Goal: Task Accomplishment & Management: Use online tool/utility

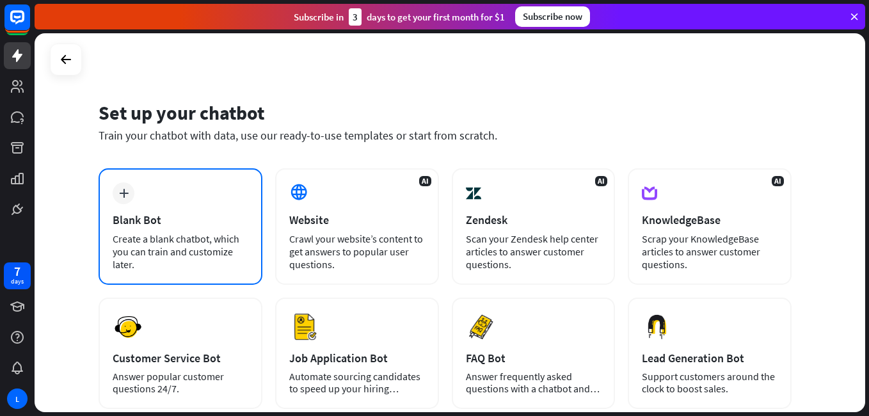
click at [187, 206] on div "plus Blank Bot Create a blank chatbot, which you can train and customize later." at bounding box center [181, 226] width 164 height 116
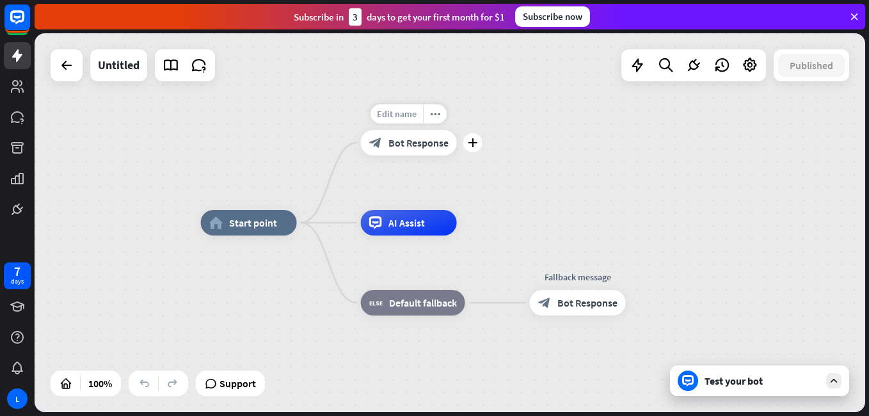
click at [411, 117] on span "Edit name" at bounding box center [397, 114] width 40 height 12
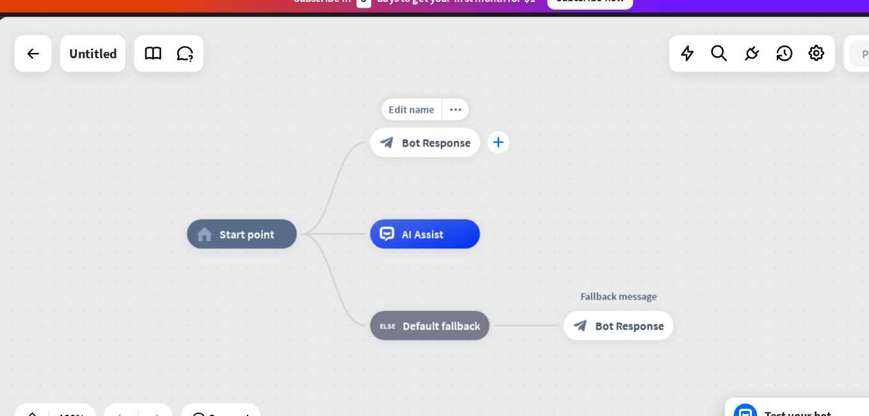
click at [463, 140] on div "plus" at bounding box center [472, 142] width 19 height 19
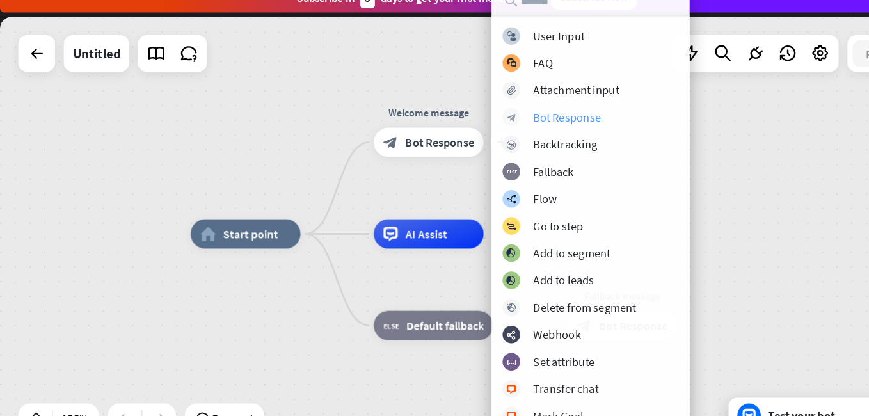
click at [520, 122] on div "Bot Response" at bounding box center [529, 121] width 59 height 13
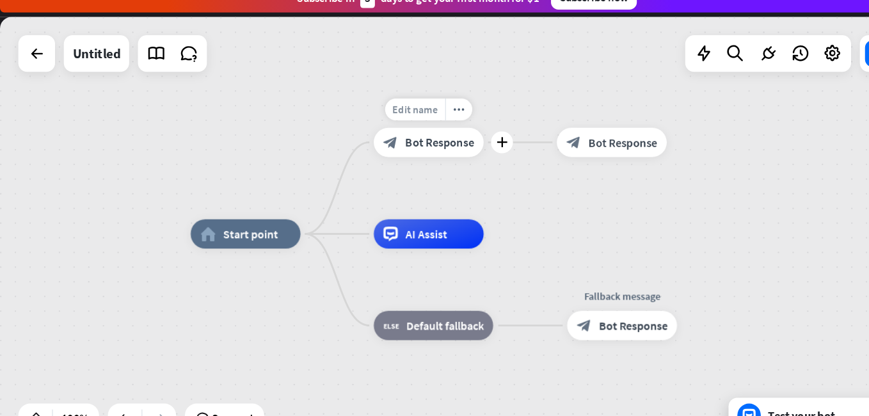
click at [383, 122] on div "Edit name" at bounding box center [397, 113] width 52 height 19
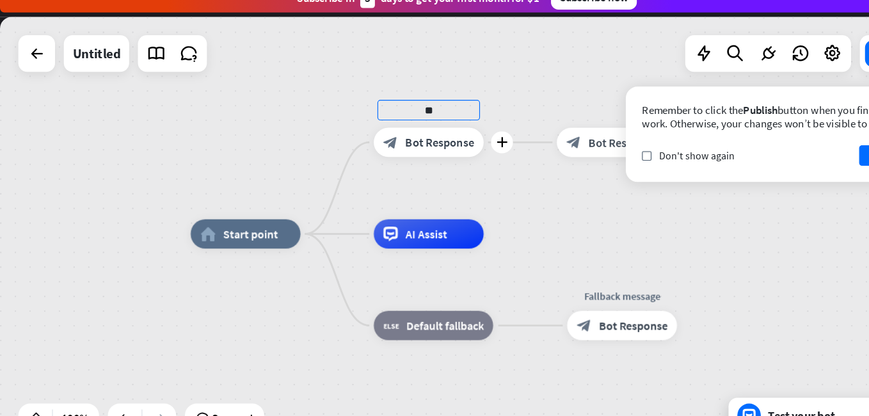
type input "*"
type input "********"
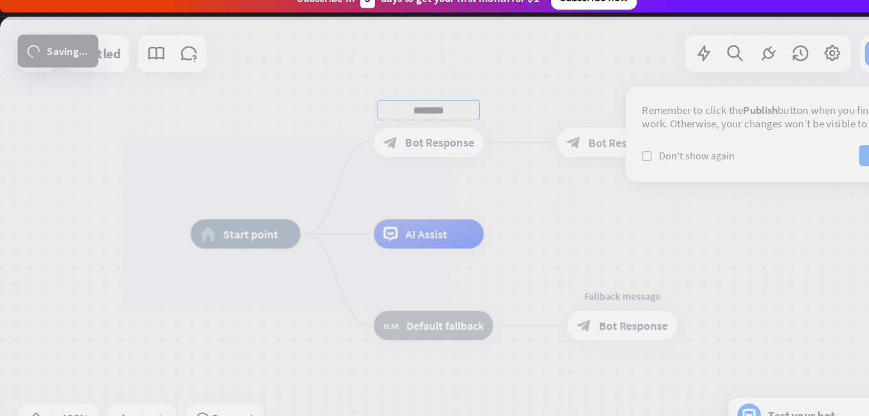
click at [424, 148] on div "home_2 Start point ******** block_bot_response Bot Response block_bot_response …" at bounding box center [450, 222] width 831 height 379
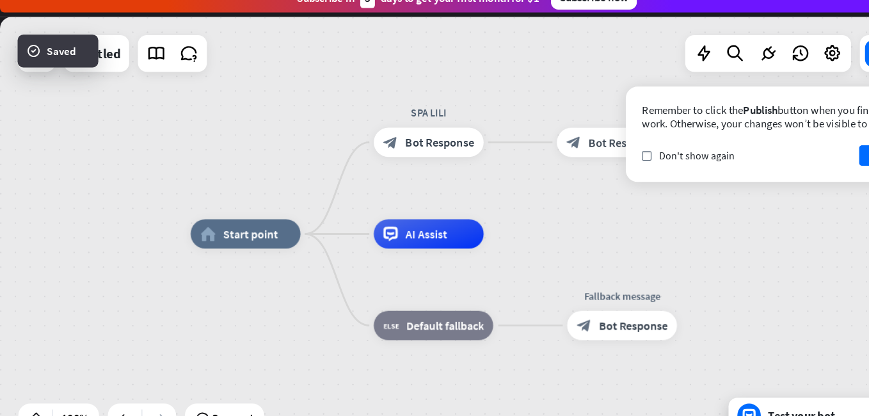
click at [424, 148] on span "Bot Response" at bounding box center [418, 142] width 60 height 13
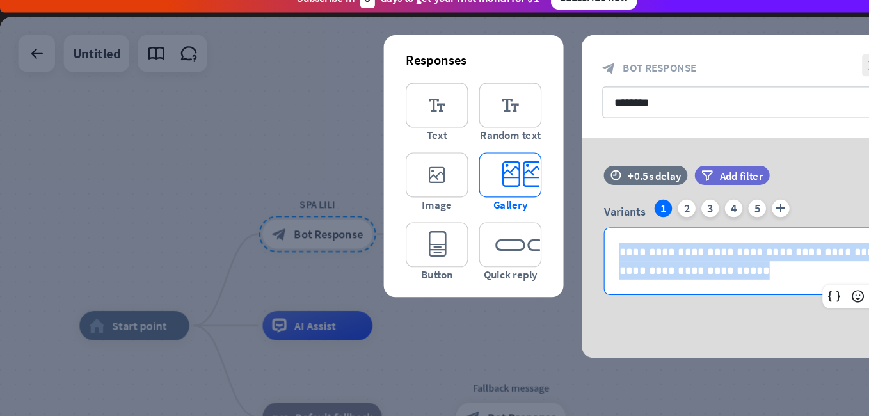
drag, startPoint x: 674, startPoint y: 259, endPoint x: 487, endPoint y: 197, distance: 197.3
click at [542, 197] on div "**********" at bounding box center [695, 235] width 307 height 192
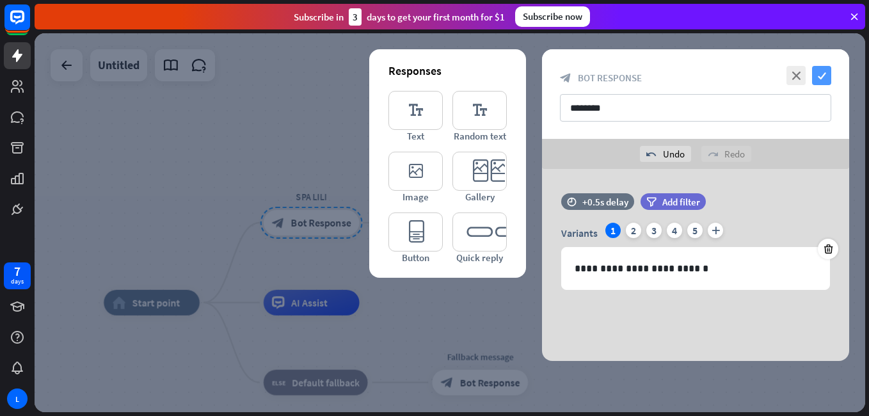
click at [817, 73] on icon "check" at bounding box center [821, 75] width 19 height 19
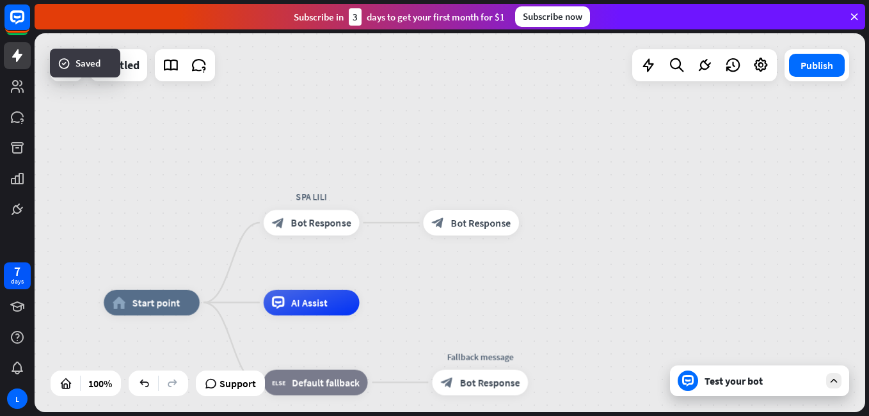
click at [774, 384] on div "Test your bot" at bounding box center [762, 380] width 115 height 13
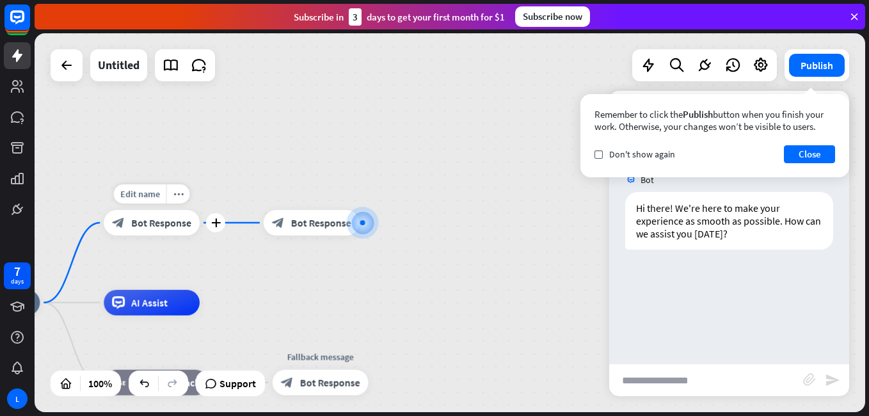
click at [187, 234] on div "block_bot_response Bot Response" at bounding box center [152, 223] width 96 height 26
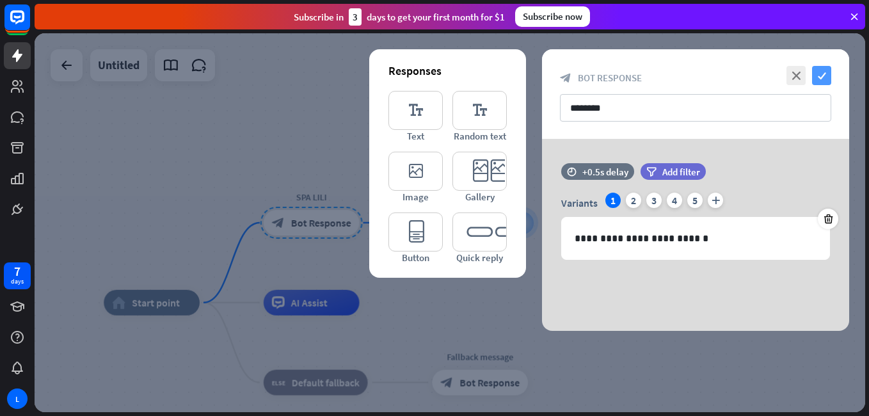
click at [820, 73] on icon "check" at bounding box center [821, 75] width 19 height 19
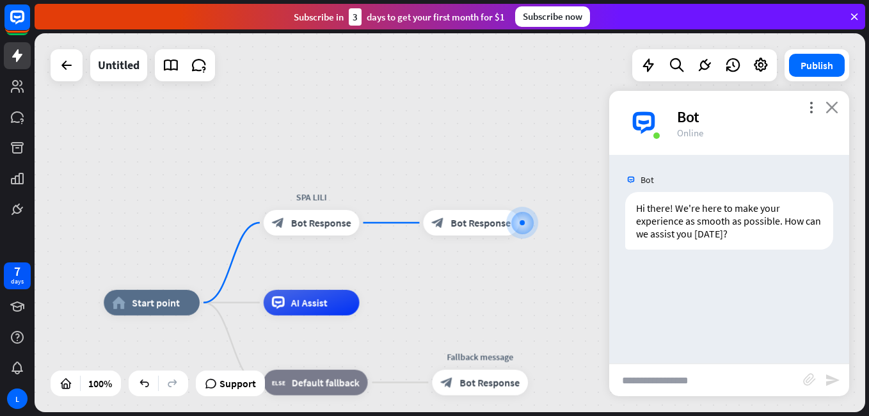
click at [831, 111] on icon "close" at bounding box center [832, 107] width 13 height 12
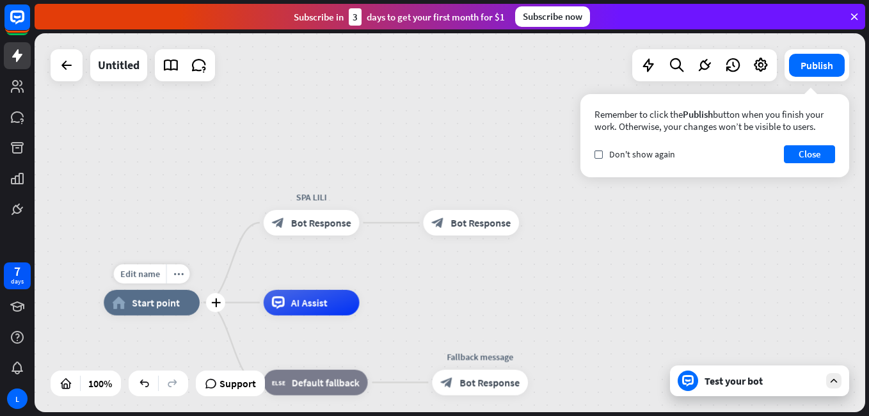
click at [173, 315] on div "Edit name more_horiz plus home_2 Start point" at bounding box center [152, 303] width 96 height 26
click at [811, 383] on div "Test your bot" at bounding box center [762, 380] width 115 height 13
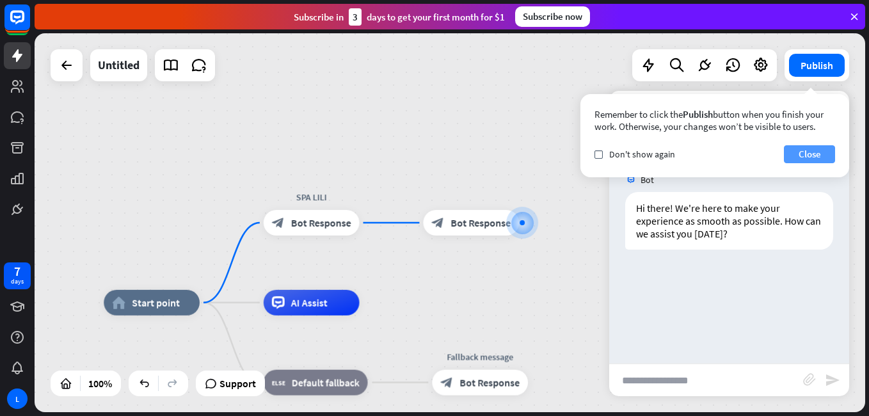
click at [818, 151] on button "Close" at bounding box center [809, 154] width 51 height 18
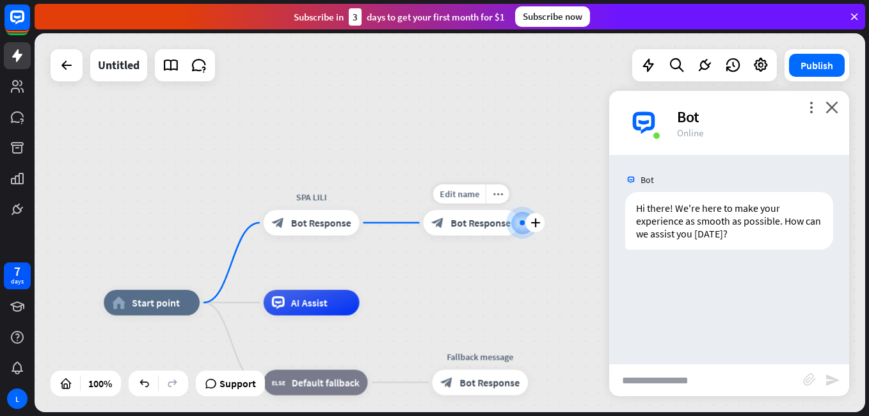
click at [467, 228] on span "Bot Response" at bounding box center [481, 222] width 60 height 13
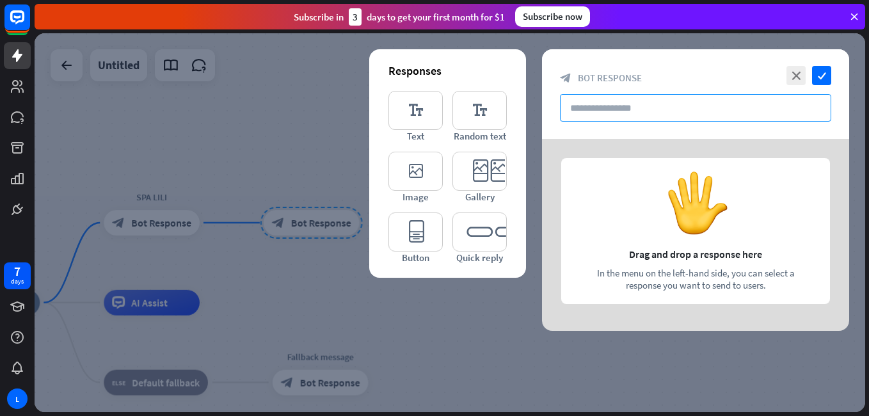
click at [651, 105] on input "text" at bounding box center [695, 108] width 271 height 28
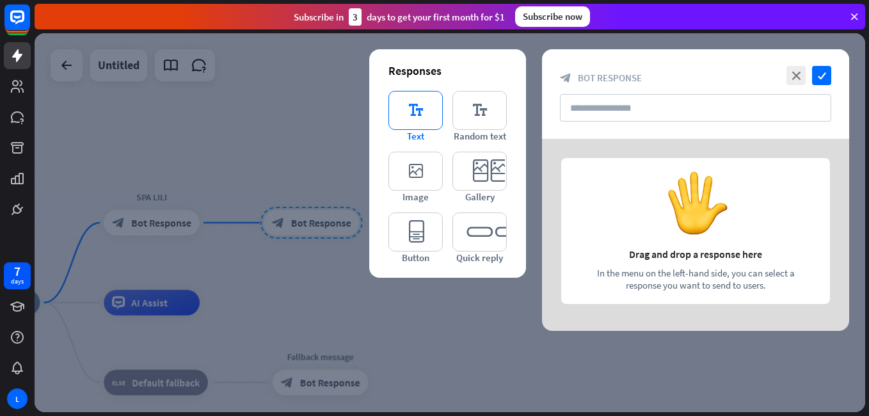
click at [430, 115] on icon "editor_text" at bounding box center [415, 110] width 54 height 39
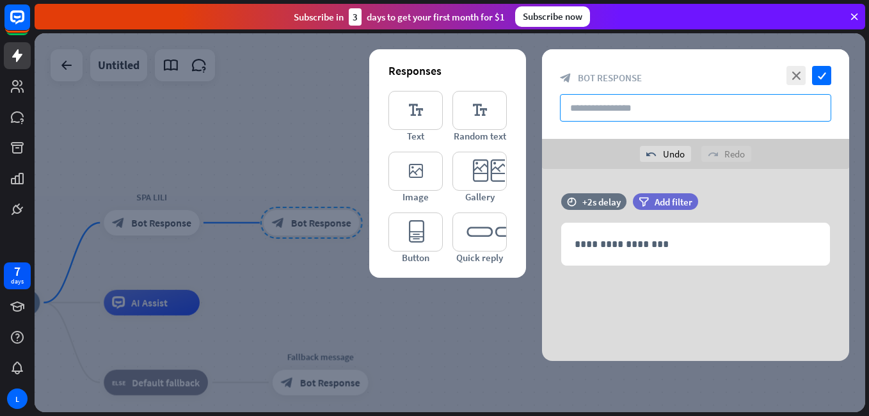
click at [659, 110] on input "text" at bounding box center [695, 108] width 271 height 28
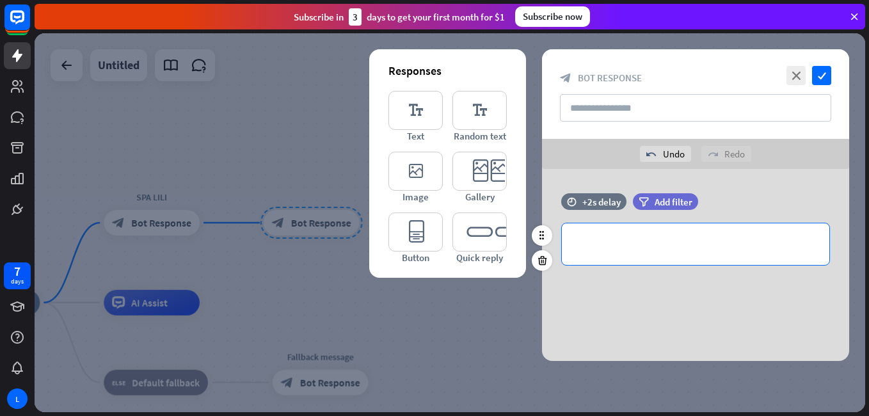
click at [623, 247] on p "**********" at bounding box center [696, 244] width 242 height 16
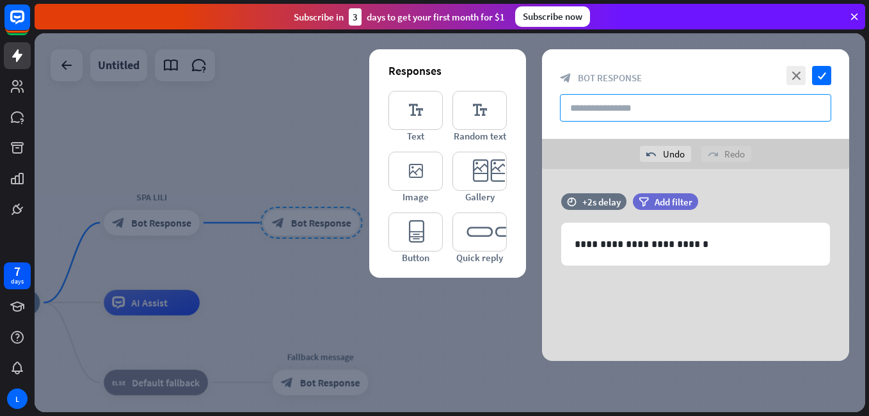
click at [648, 106] on input "text" at bounding box center [695, 108] width 271 height 28
type input "*"
type input "********"
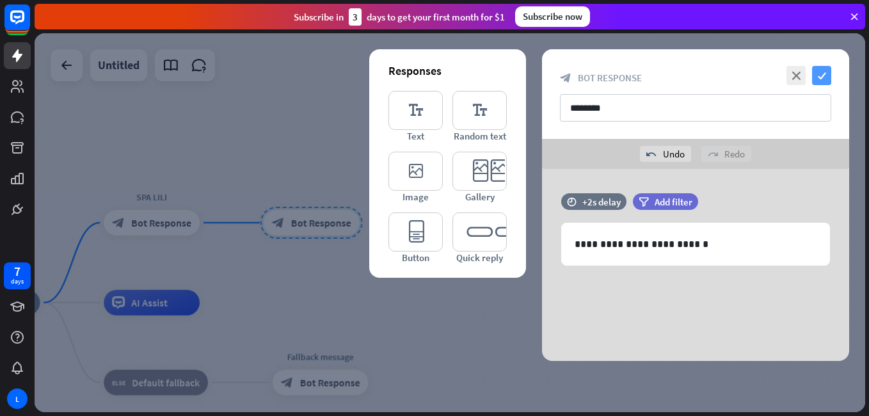
click at [820, 77] on icon "check" at bounding box center [821, 75] width 19 height 19
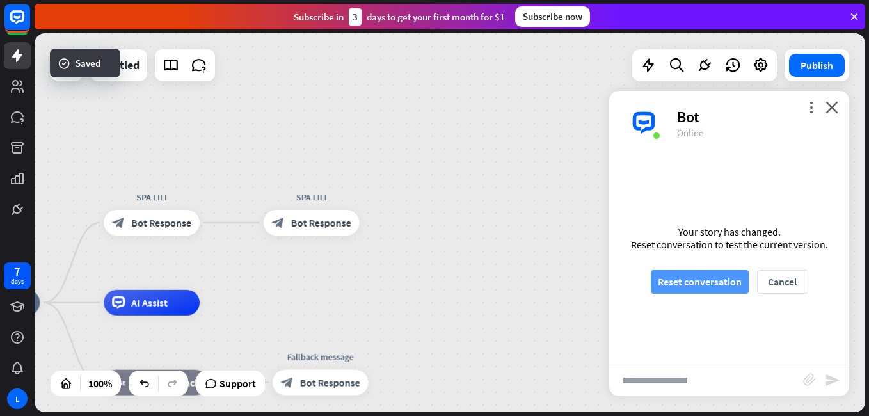
click at [719, 282] on button "Reset conversation" at bounding box center [700, 282] width 98 height 24
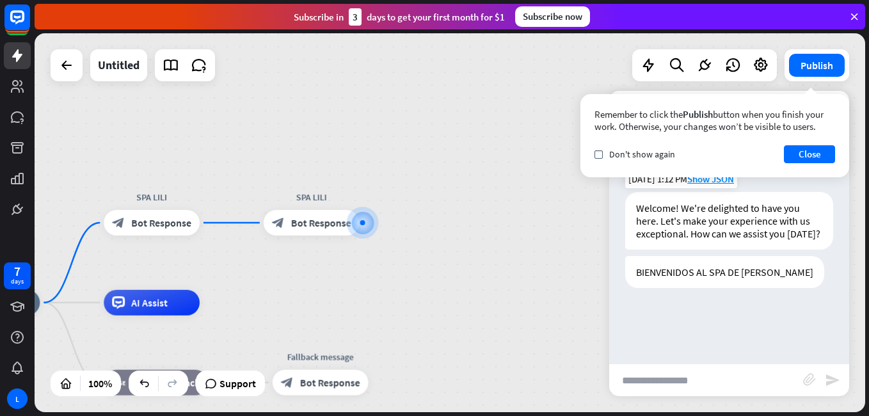
click at [742, 205] on div "Welcome! We're delighted to have you here. Let's make your experience with us e…" at bounding box center [729, 221] width 208 height 58
drag, startPoint x: 747, startPoint y: 198, endPoint x: 747, endPoint y: 212, distance: 13.4
click at [747, 212] on div "Welcome! We're delighted to have you here. Let's make your experience with us e…" at bounding box center [729, 221] width 208 height 58
click at [748, 218] on div "Welcome! We're delighted to have you here. Let's make your experience with us e…" at bounding box center [729, 221] width 208 height 58
click at [732, 209] on div "Welcome! We're delighted to have you here. Let's make your experience with us e…" at bounding box center [729, 221] width 208 height 58
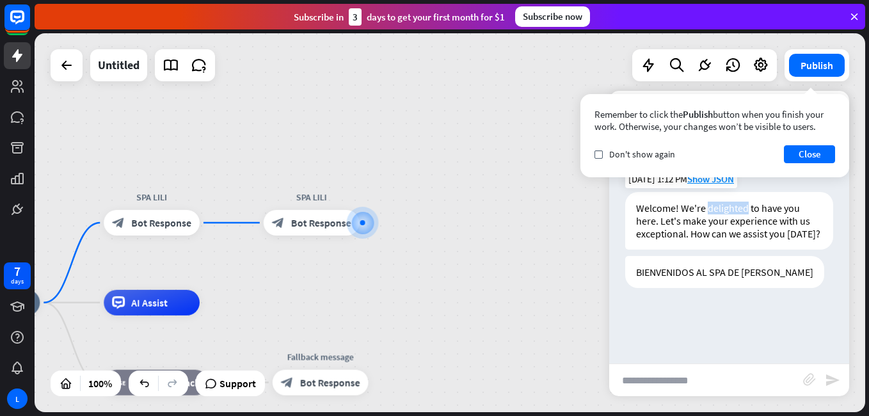
click at [732, 209] on div "Welcome! We're delighted to have you here. Let's make your experience with us e…" at bounding box center [729, 221] width 208 height 58
